Goal: Navigation & Orientation: Find specific page/section

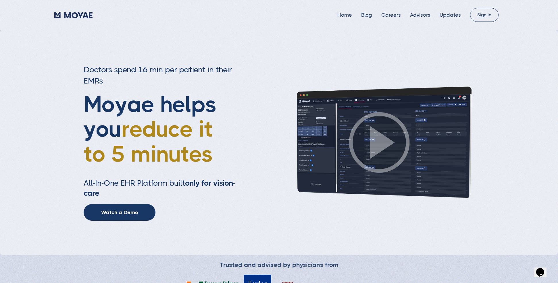
type input "Subscribe"
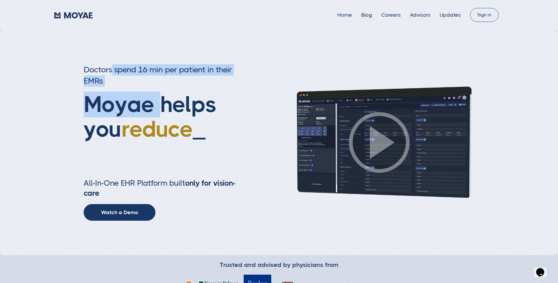
drag, startPoint x: 122, startPoint y: 72, endPoint x: 163, endPoint y: 97, distance: 49.0
click at [163, 97] on div "Doctors spend 16 min per patient in their EMRs Moyae helps you reduce _ All-In-…" at bounding box center [161, 142] width 155 height 157
click at [140, 81] on h3 "Doctors spend 16 min per patient in their EMRs" at bounding box center [161, 75] width 155 height 22
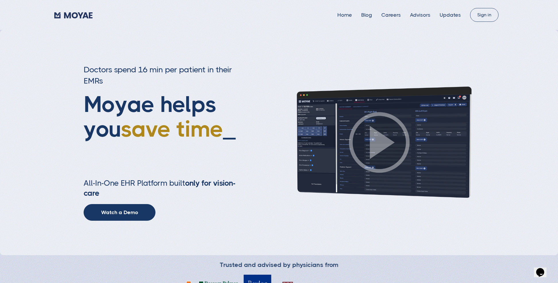
click at [374, 147] on img at bounding box center [379, 142] width 201 height 113
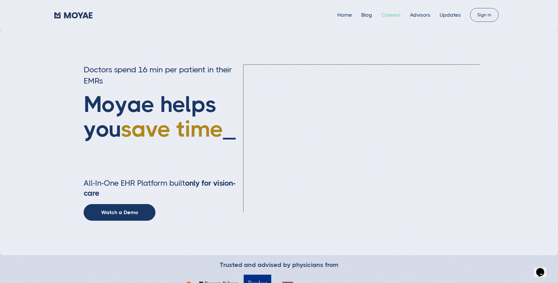
click at [391, 15] on link "Careers" at bounding box center [391, 15] width 20 height 6
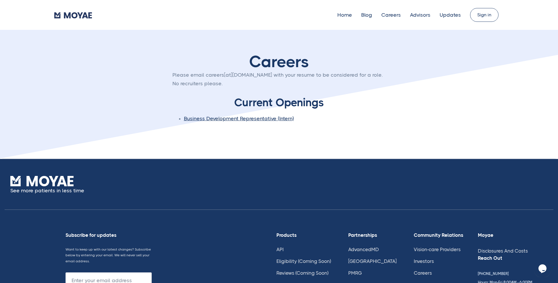
type input "Subscribe"
click at [372, 248] on link "AdvancedMD" at bounding box center [363, 250] width 31 height 6
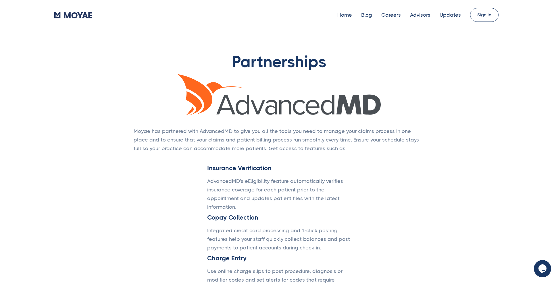
type input "Subscribe"
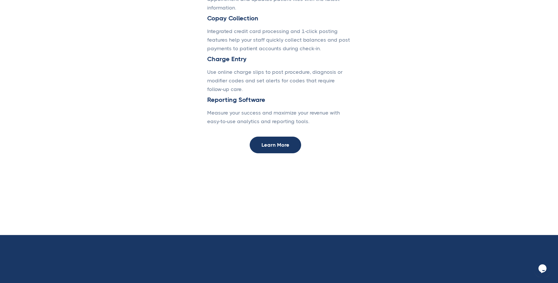
scroll to position [205, 0]
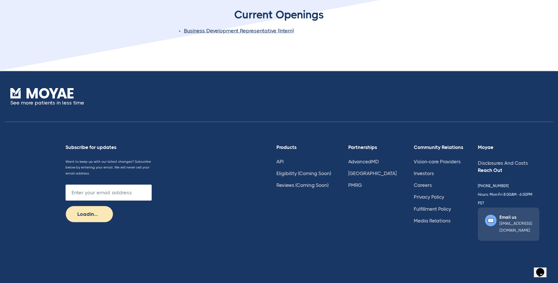
scroll to position [94, 0]
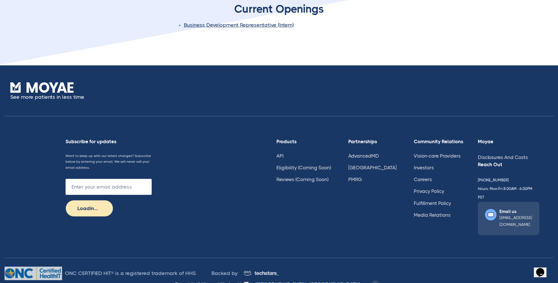
type input "Subscribe"
click at [25, 267] on img at bounding box center [33, 274] width 57 height 14
drag, startPoint x: 65, startPoint y: 260, endPoint x: 110, endPoint y: 258, distance: 45.1
click at [110, 269] on div "ONC CERTIFIED HIT® is a registered trademark of HHS" at bounding box center [137, 273] width 144 height 9
copy div "ONC CERTIFIED HIT"
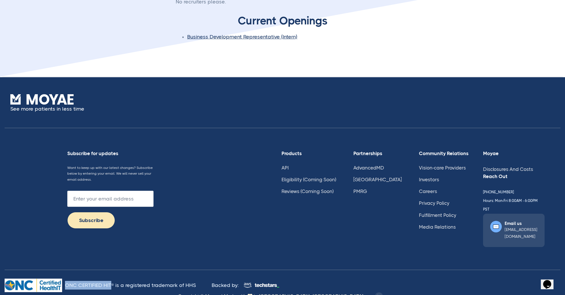
scroll to position [0, 0]
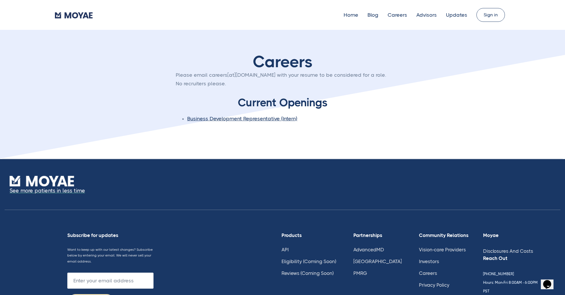
click at [52, 191] on p "See more patients in less time" at bounding box center [46, 190] width 75 height 9
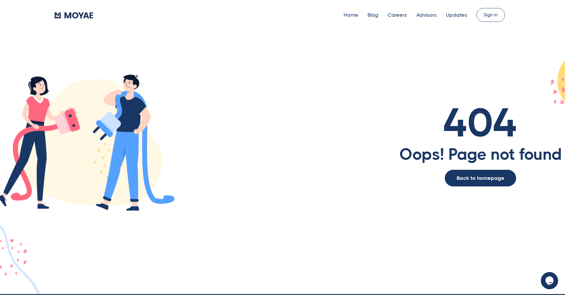
click at [79, 14] on img "home" at bounding box center [73, 15] width 38 height 6
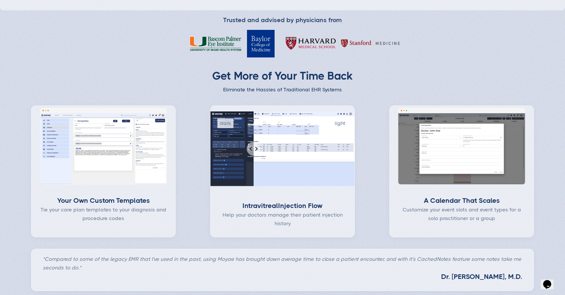
scroll to position [245, 0]
type input "Subscribe"
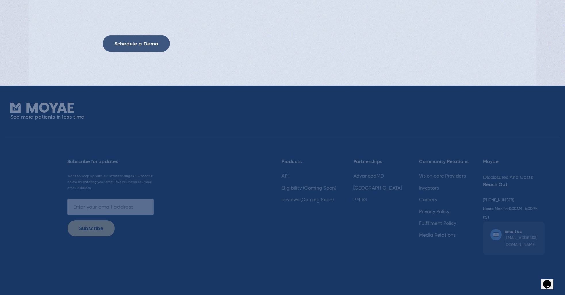
scroll to position [1550, 0]
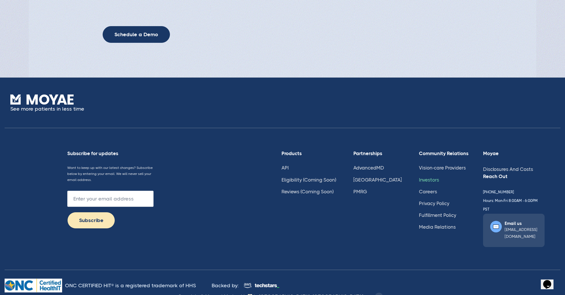
click at [419, 181] on link "Investors" at bounding box center [429, 180] width 20 height 6
